Goal: Check status: Check status

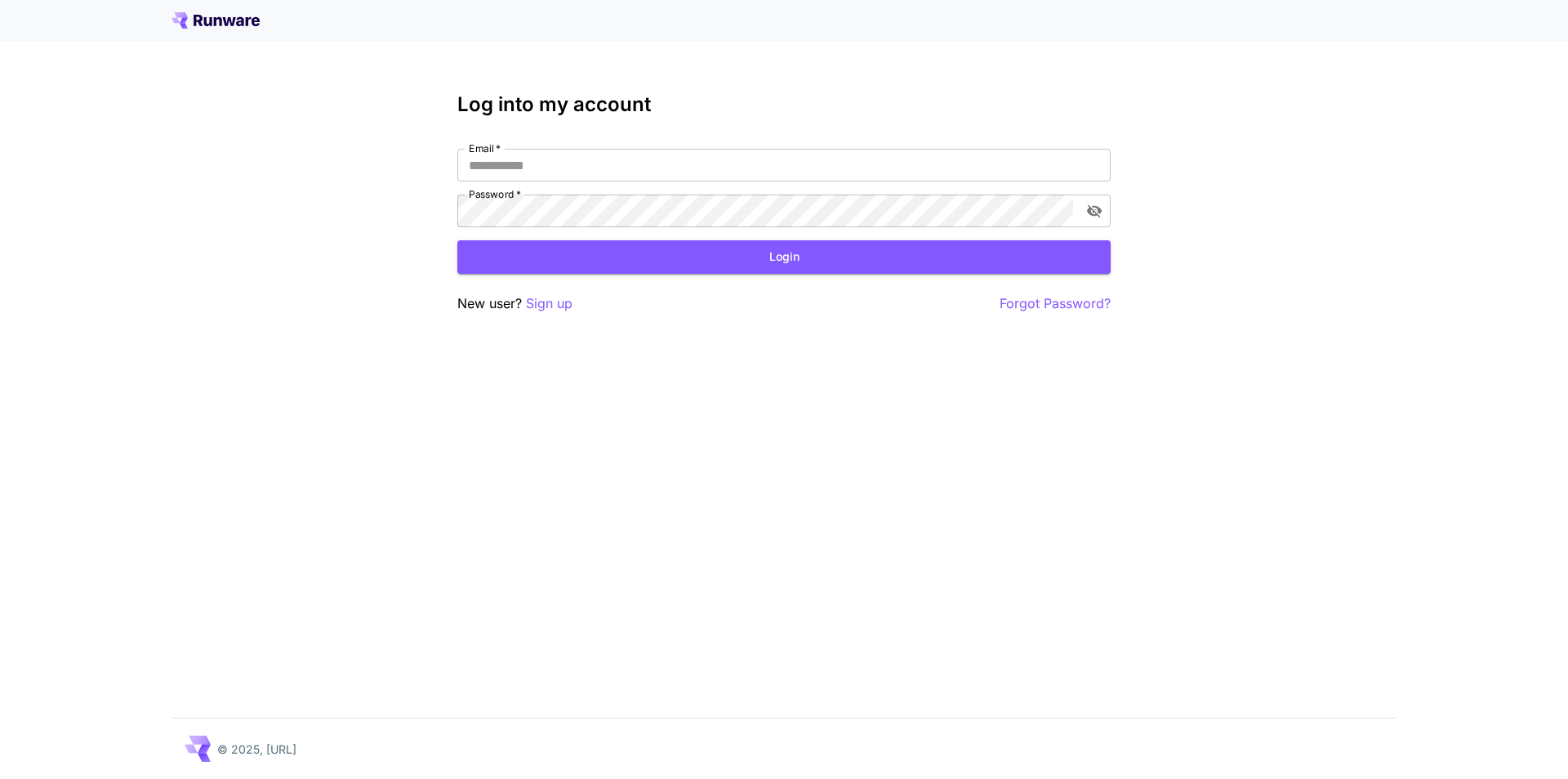
type input "**********"
click at [788, 267] on button "Login" at bounding box center [784, 256] width 654 height 33
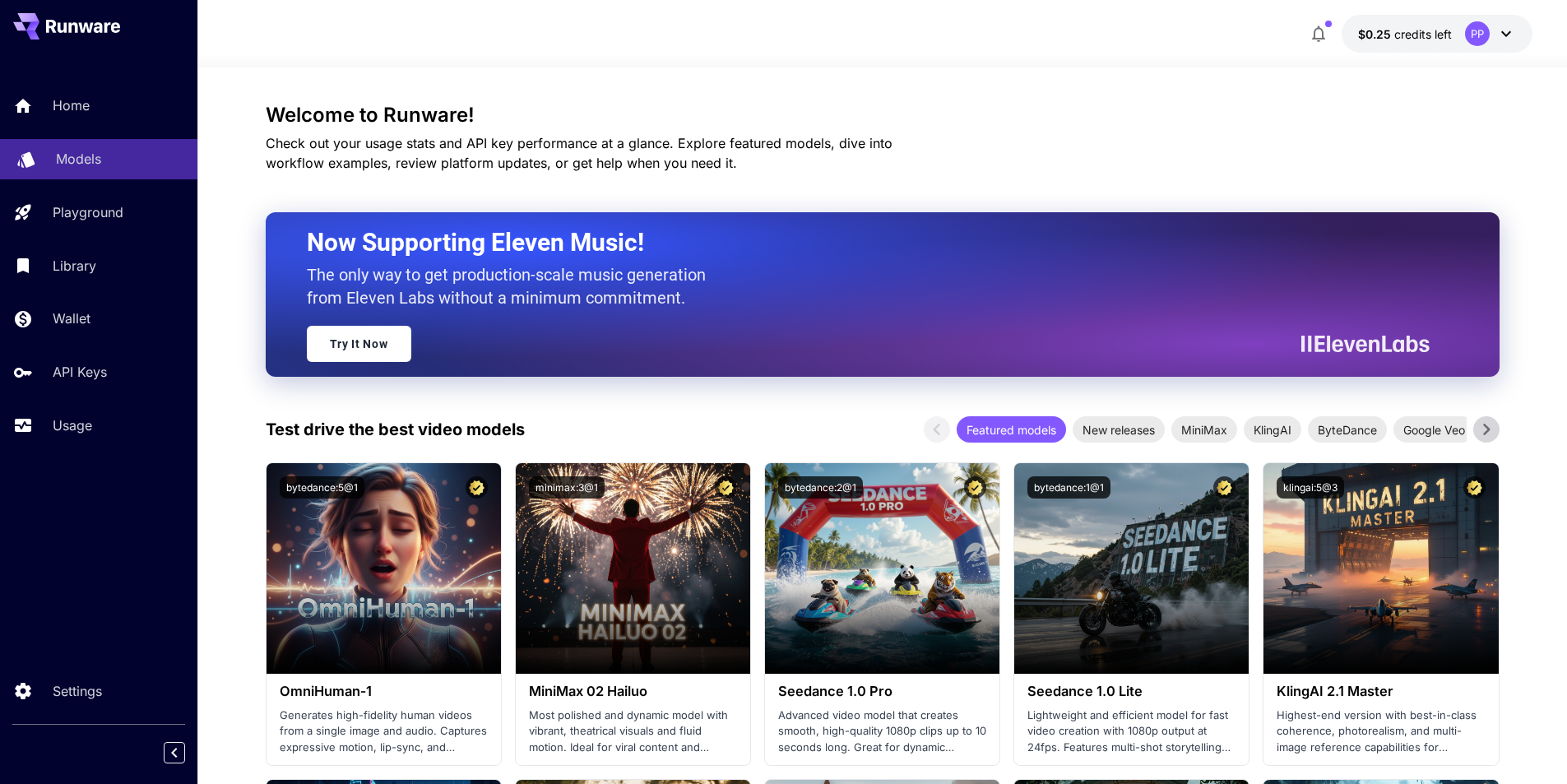
click at [88, 162] on p "Models" at bounding box center [79, 158] width 45 height 20
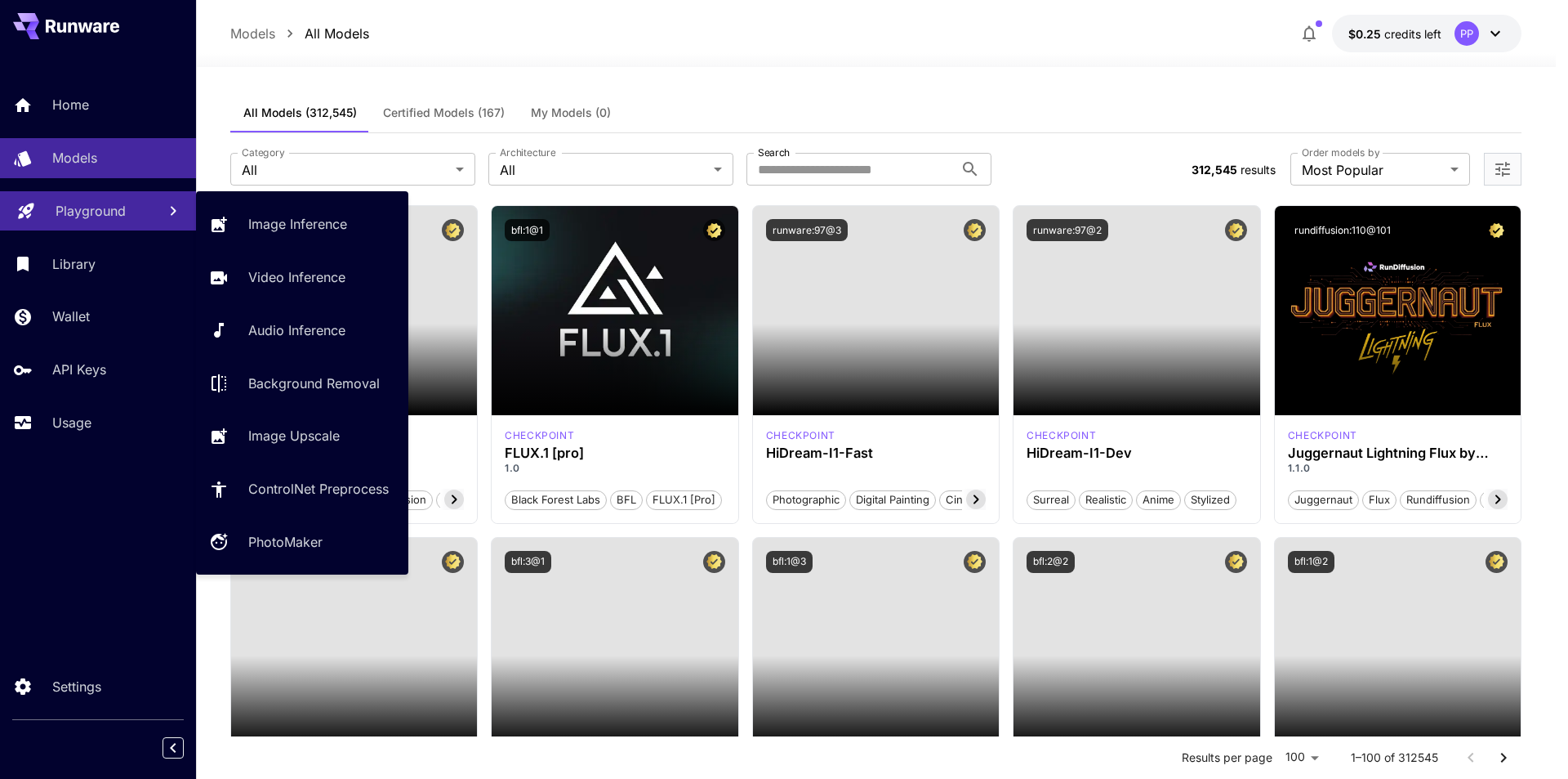
click at [87, 213] on p "Playground" at bounding box center [91, 210] width 70 height 20
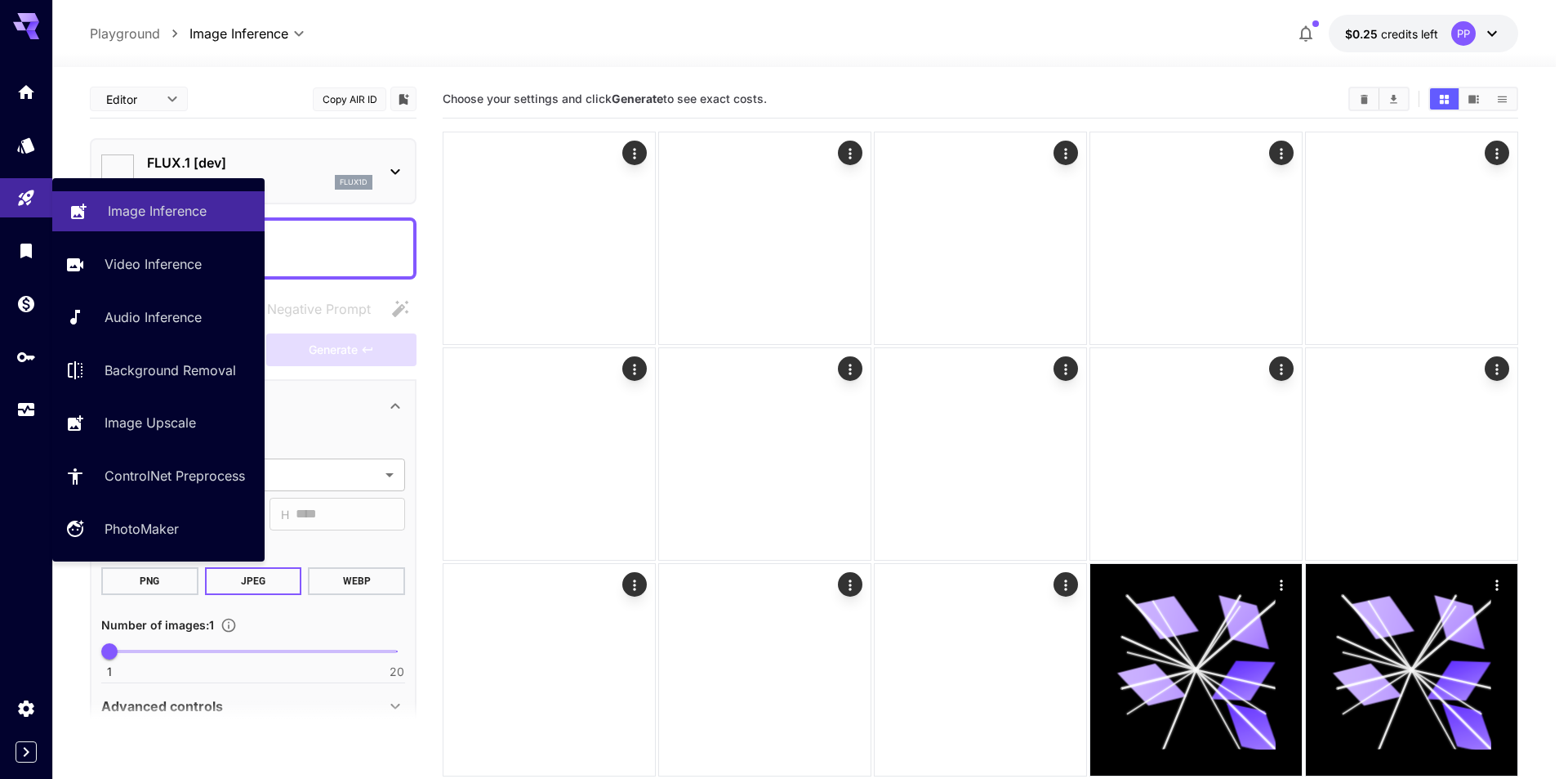
type input "**********"
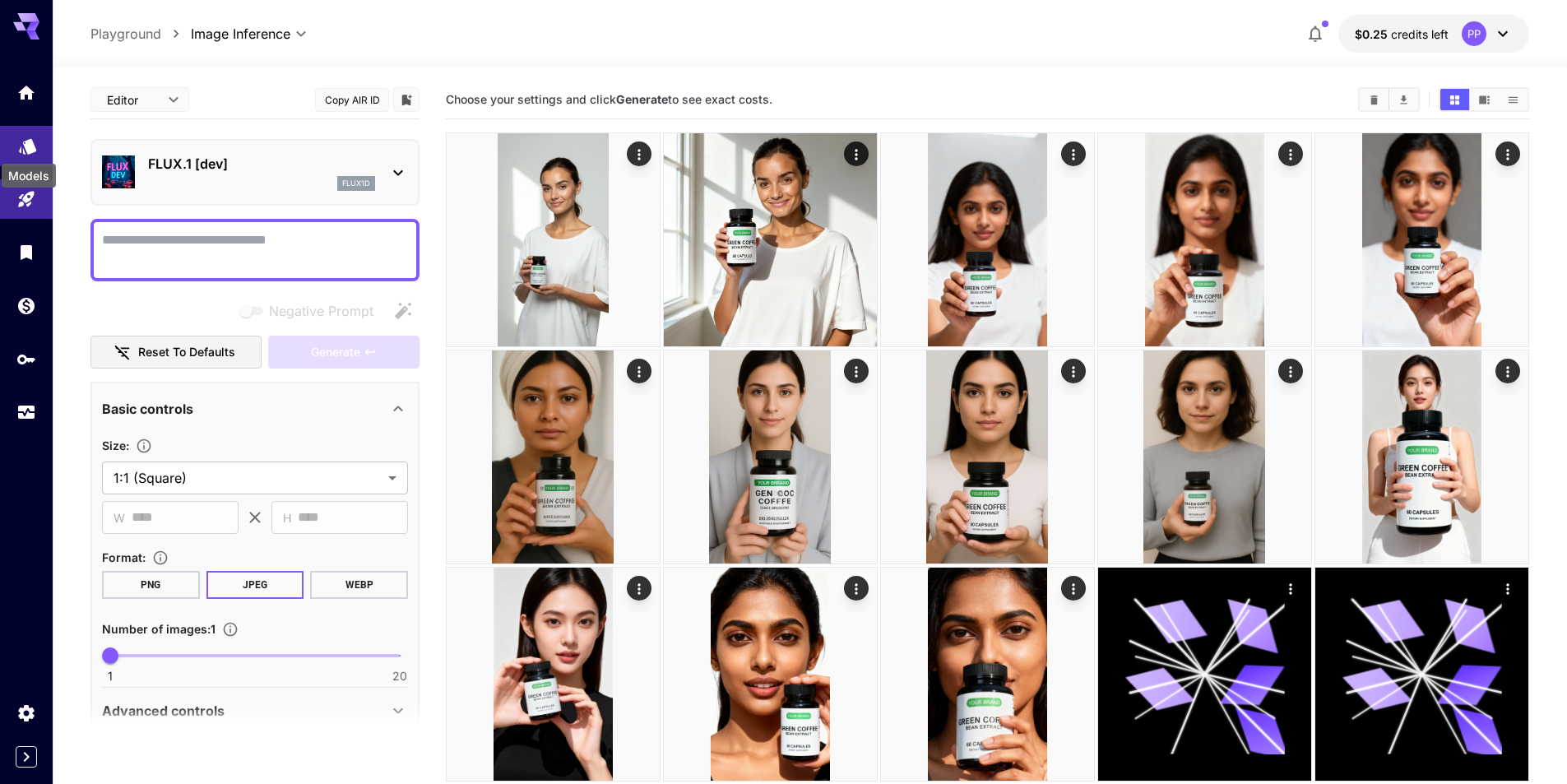
click at [29, 148] on icon "Models" at bounding box center [27, 140] width 17 height 15
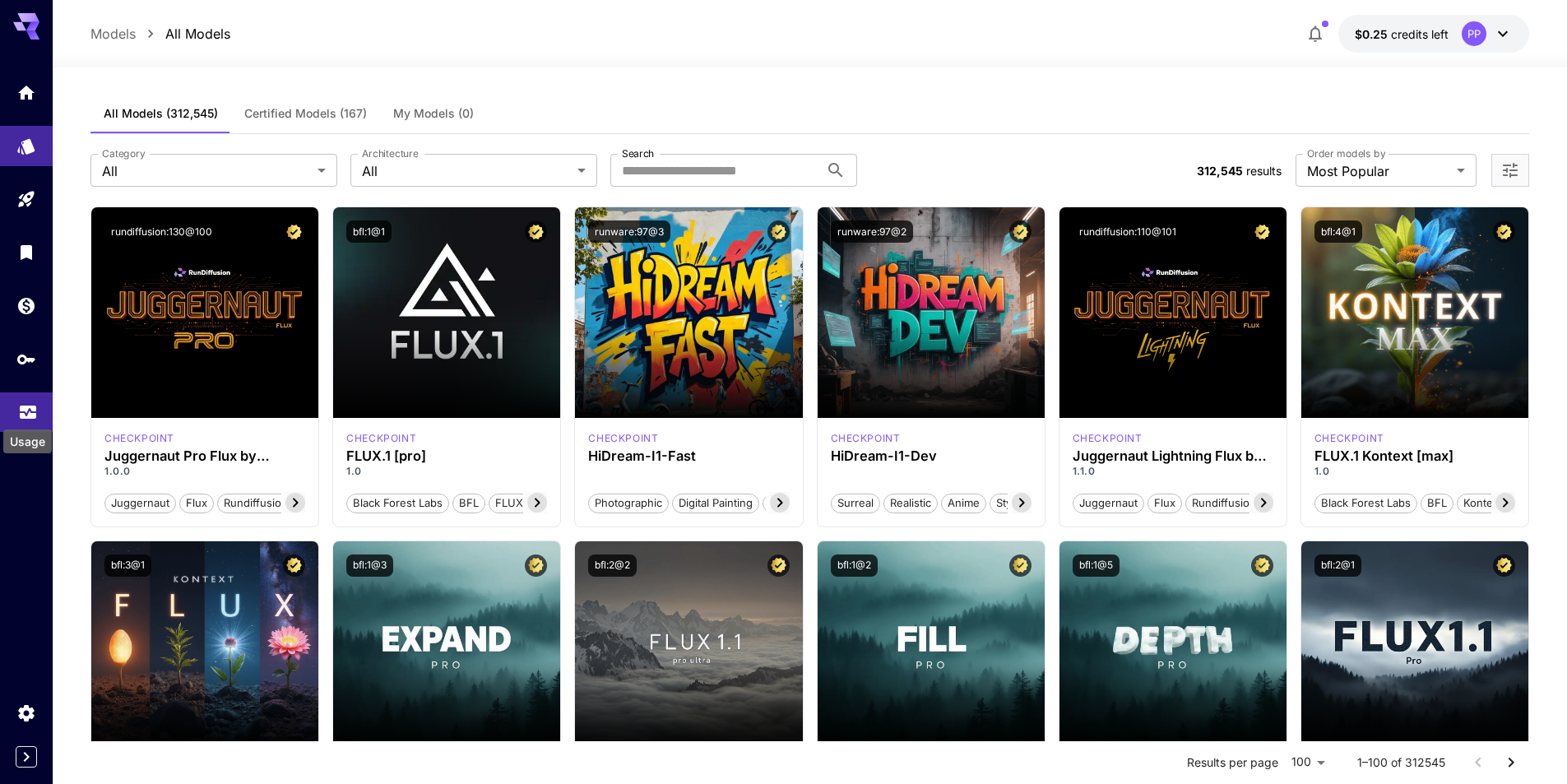
click at [22, 416] on icon "Usage" at bounding box center [28, 407] width 20 height 20
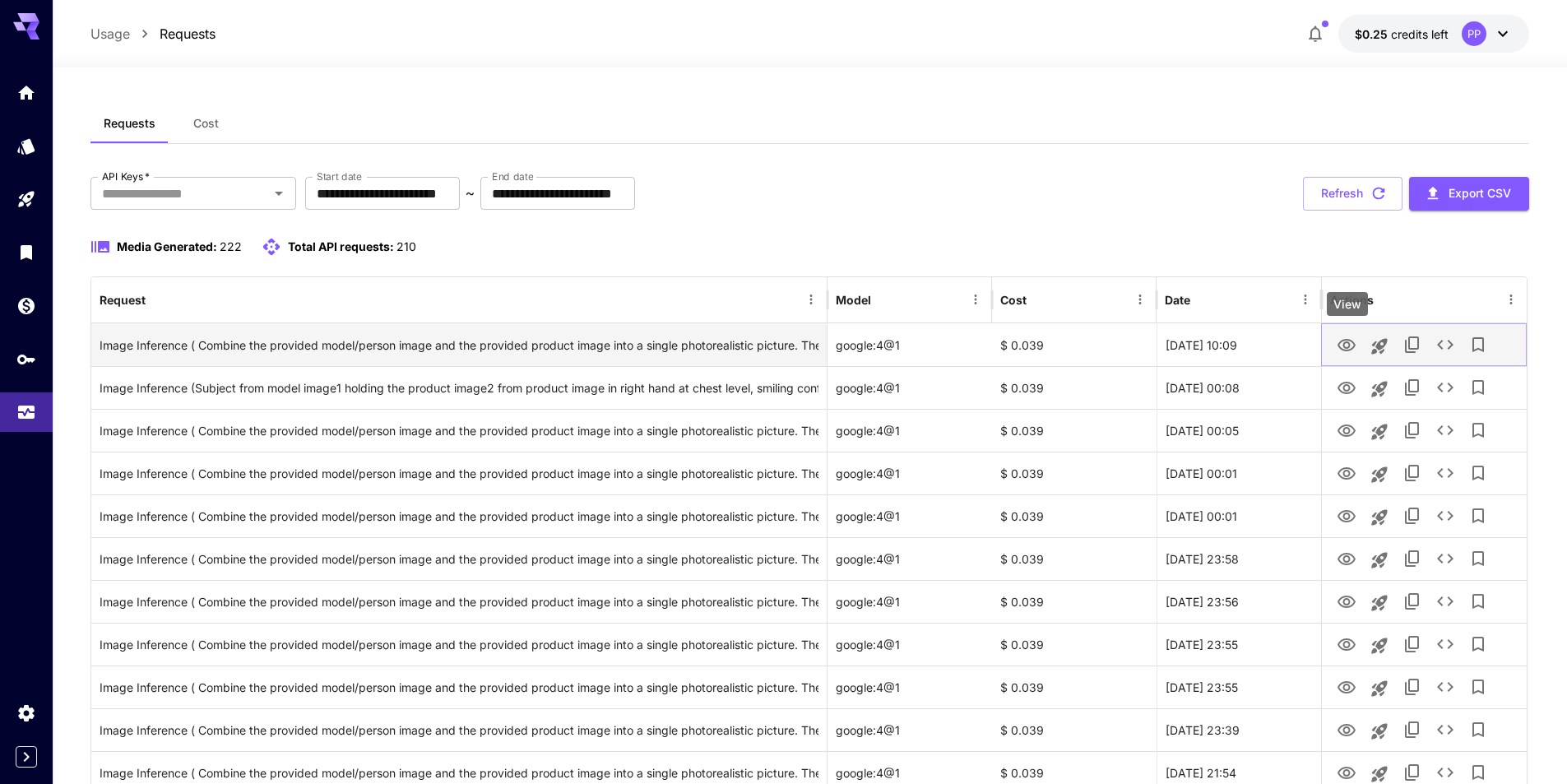
click at [1342, 337] on icon "View" at bounding box center [1347, 346] width 20 height 20
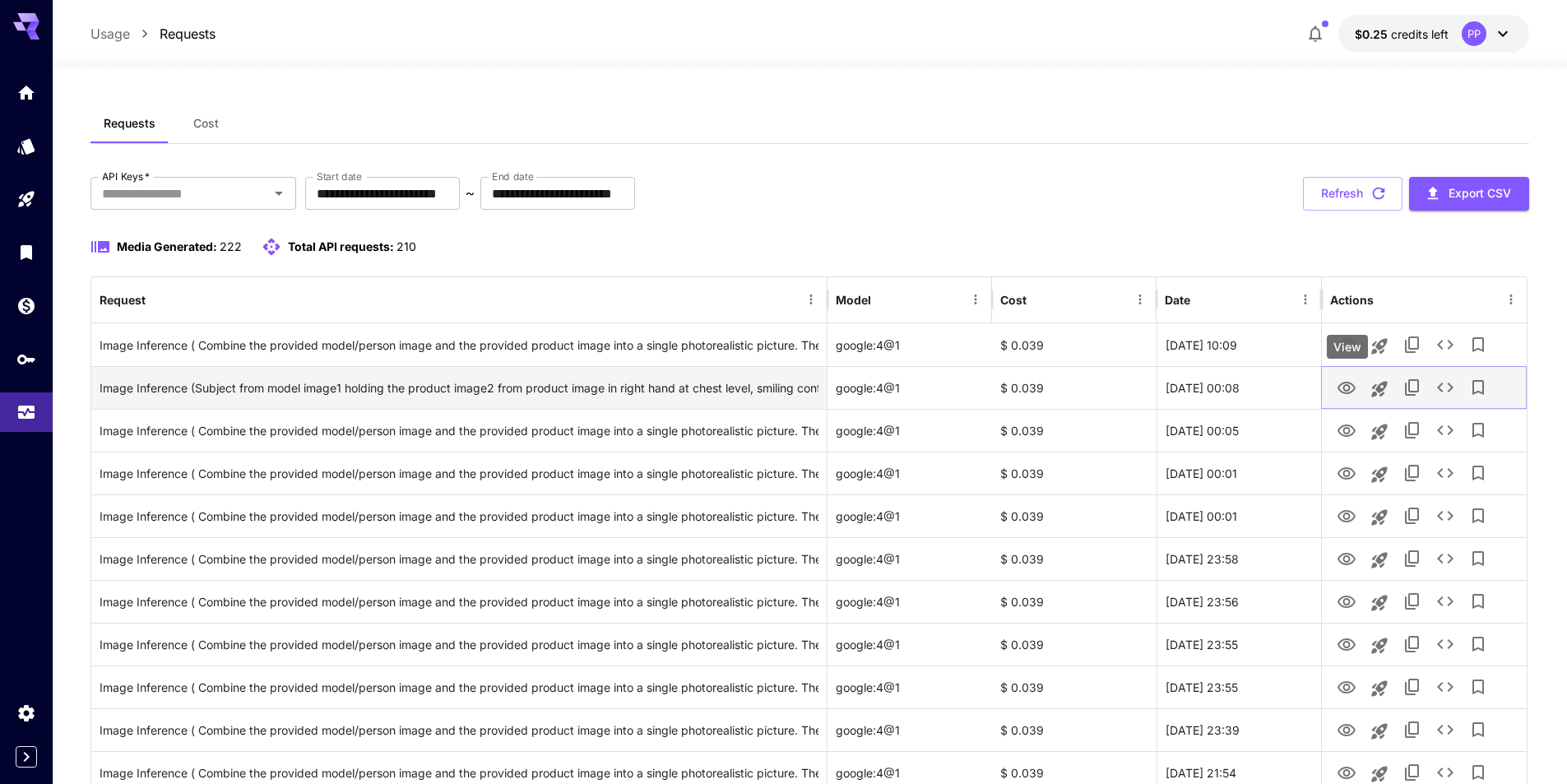
click at [1341, 391] on icon "View" at bounding box center [1347, 388] width 20 height 20
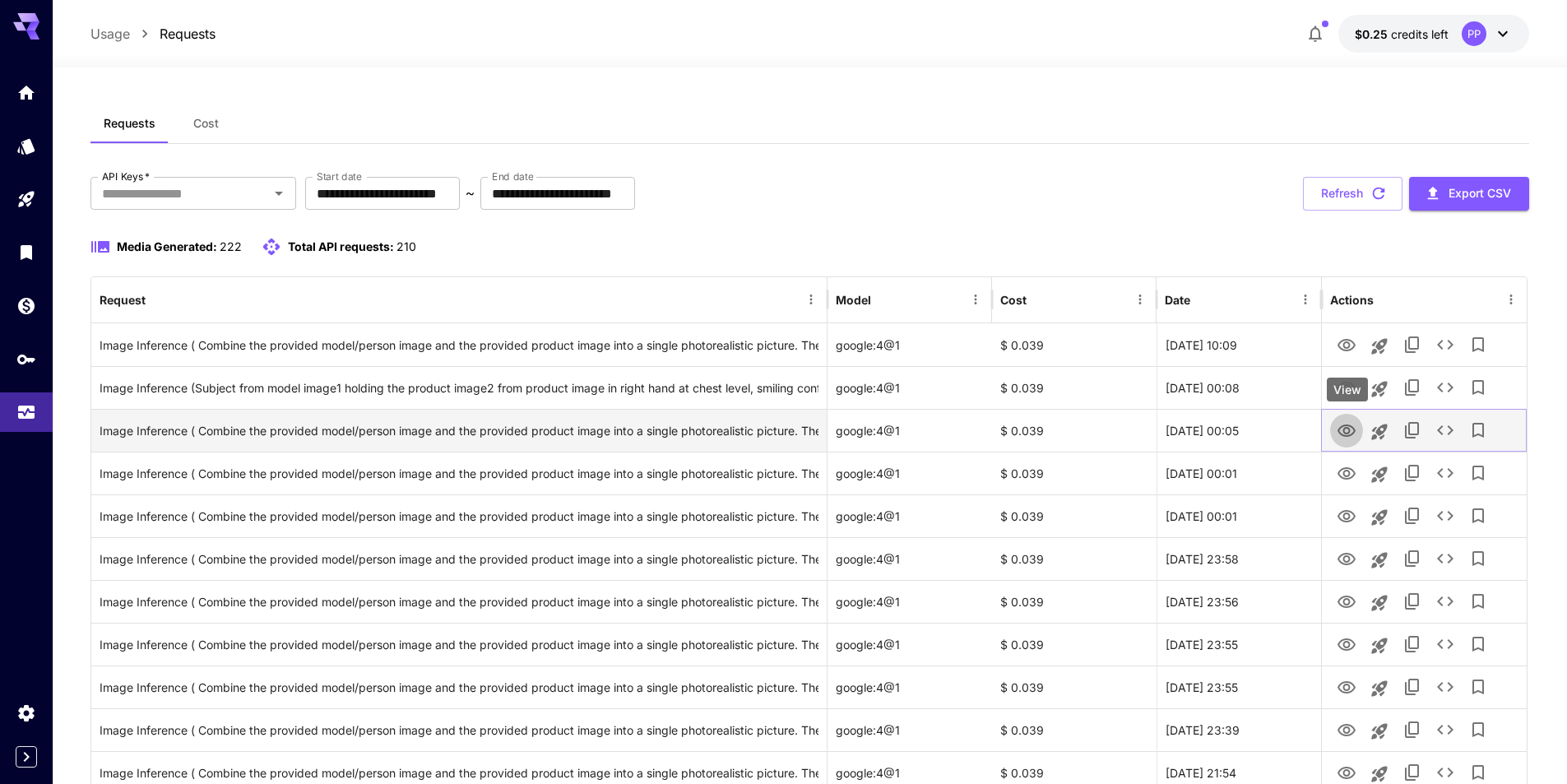
click at [1351, 435] on icon "View" at bounding box center [1347, 431] width 18 height 13
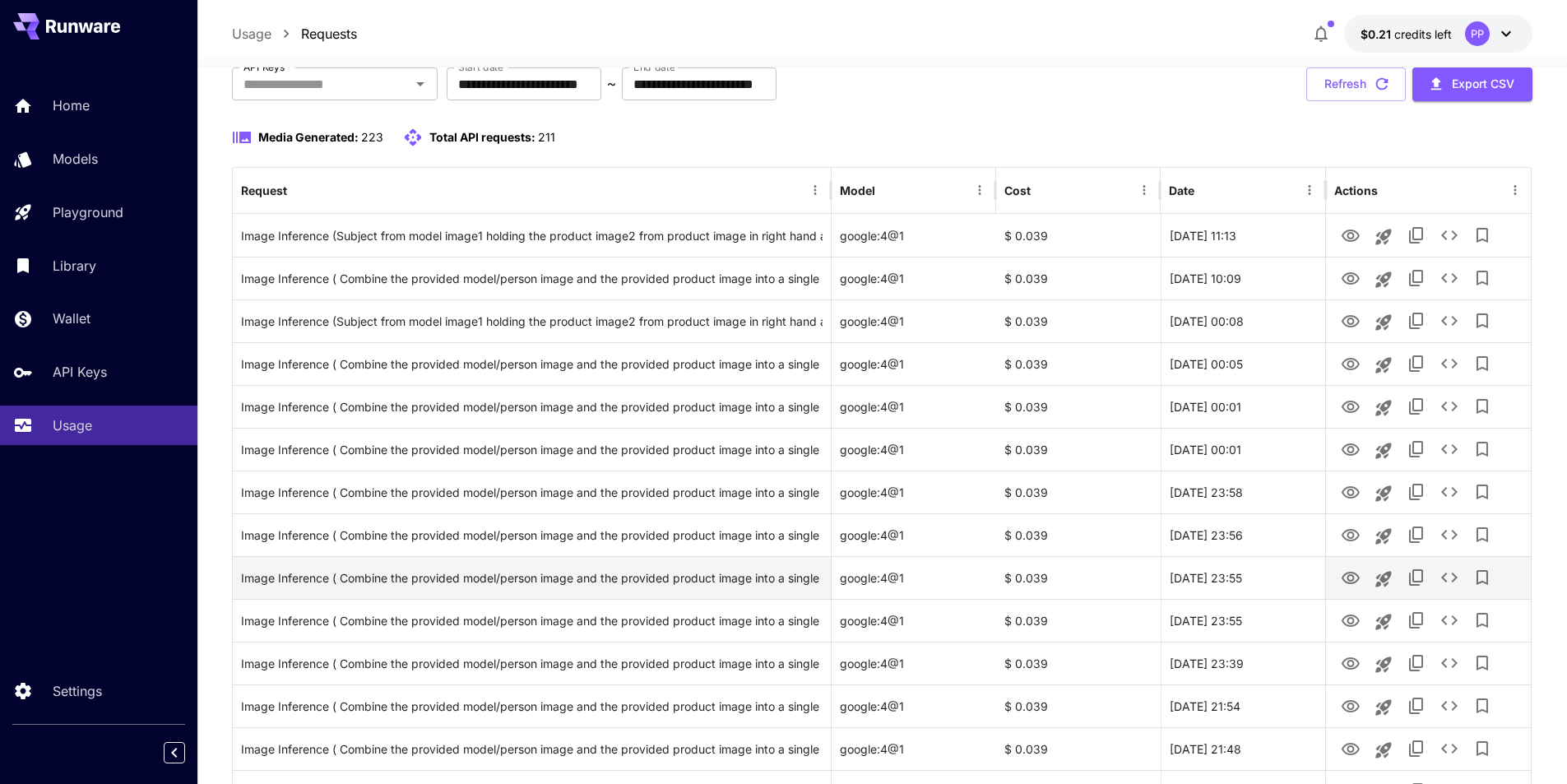
scroll to position [82, 0]
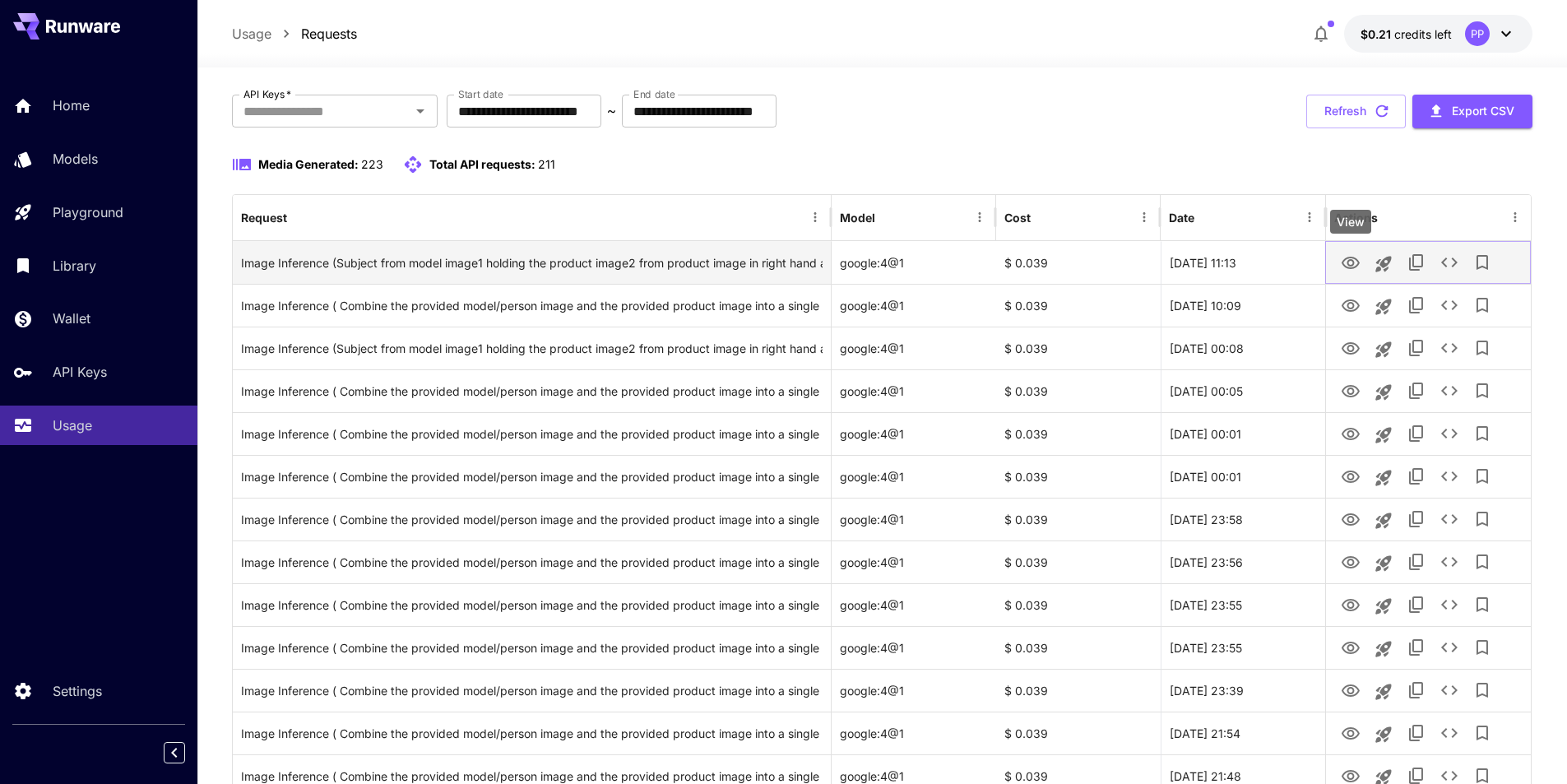
click at [1356, 258] on icon "View" at bounding box center [1351, 263] width 18 height 13
